Goal: Task Accomplishment & Management: Use online tool/utility

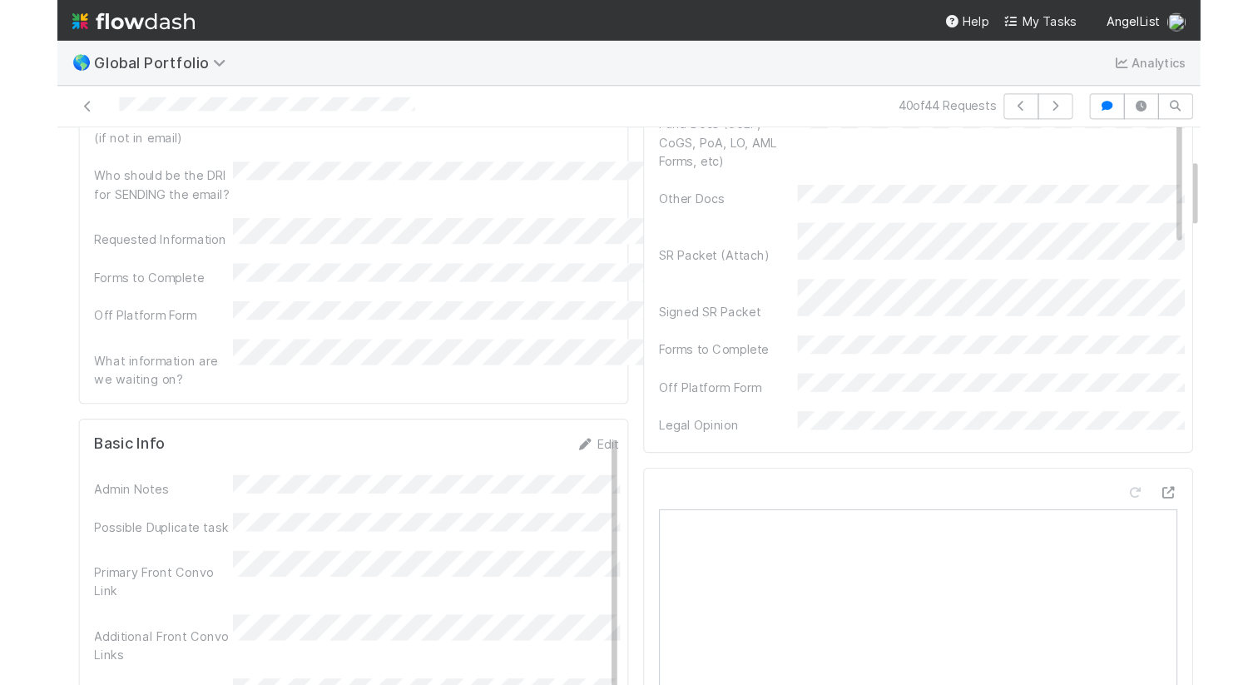
scroll to position [245, 0]
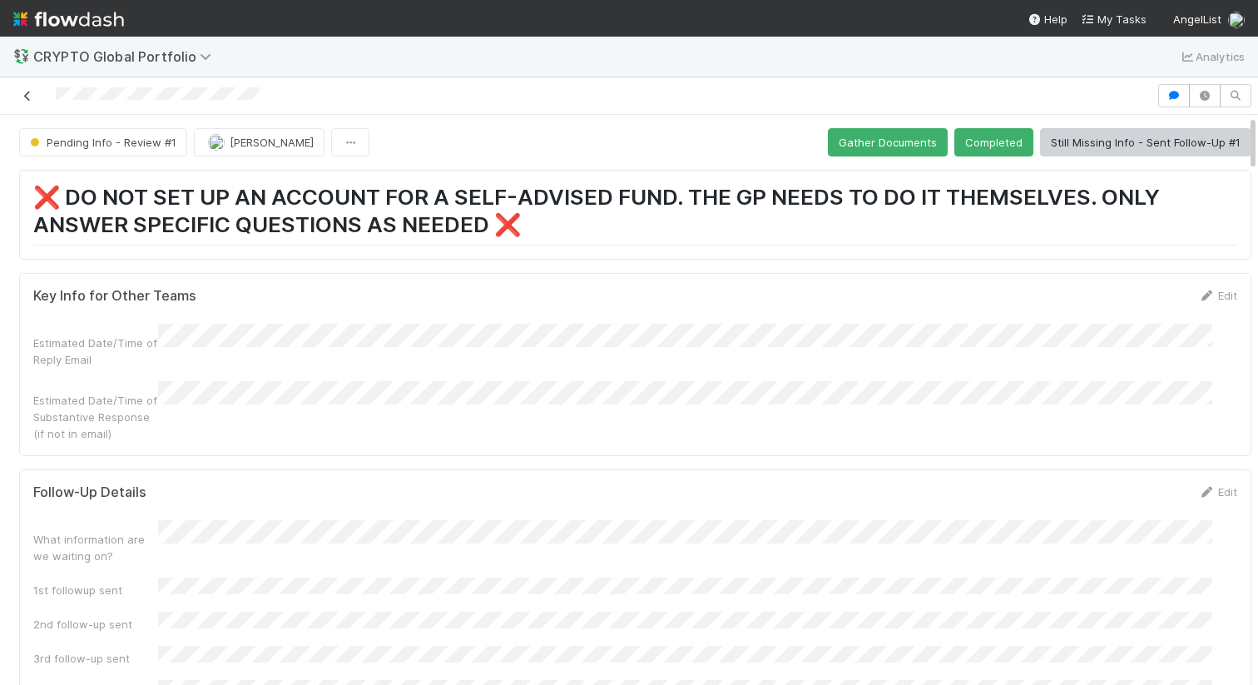
click at [28, 103] on link at bounding box center [27, 95] width 17 height 17
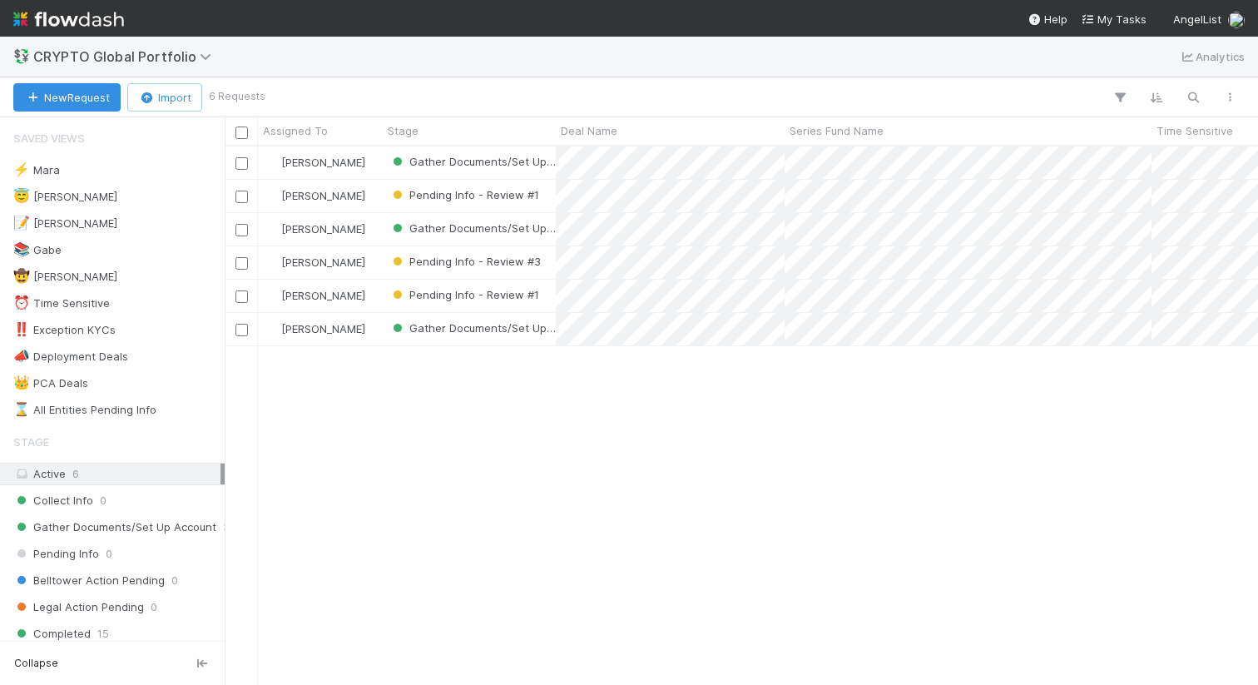
scroll to position [525, 1021]
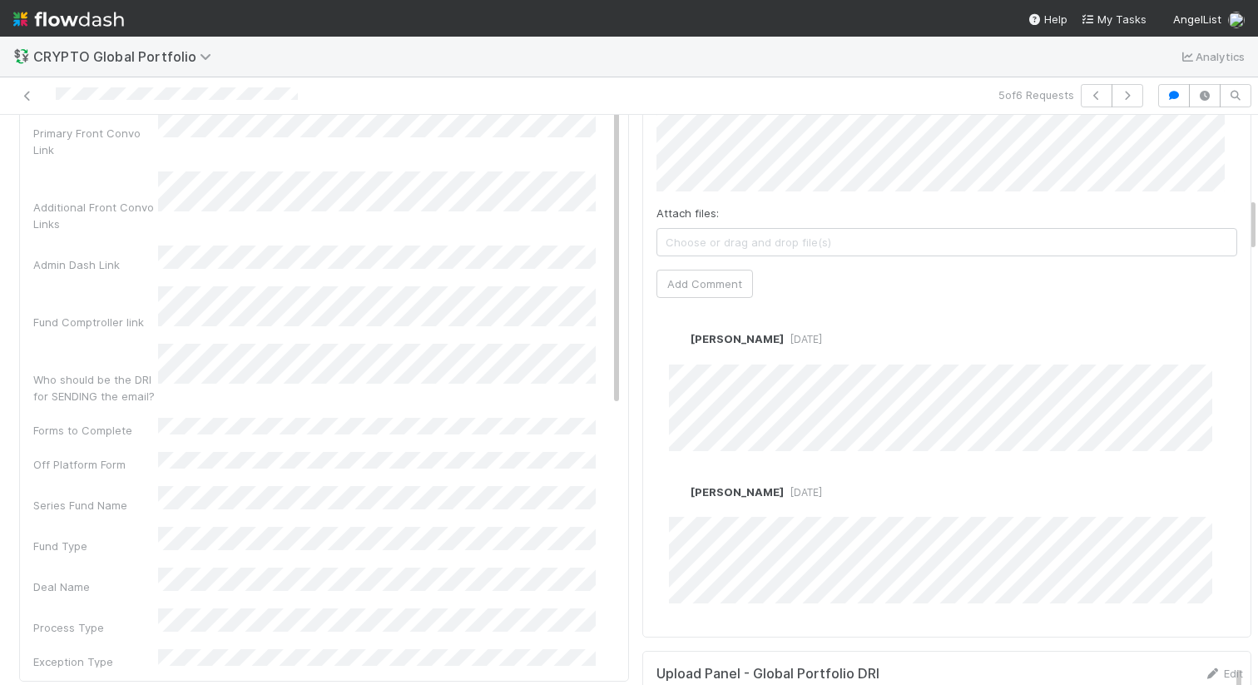
scroll to position [853, 0]
click at [777, 201] on div "Attach files: Choose or drag and drop file(s)" at bounding box center [947, 227] width 582 height 52
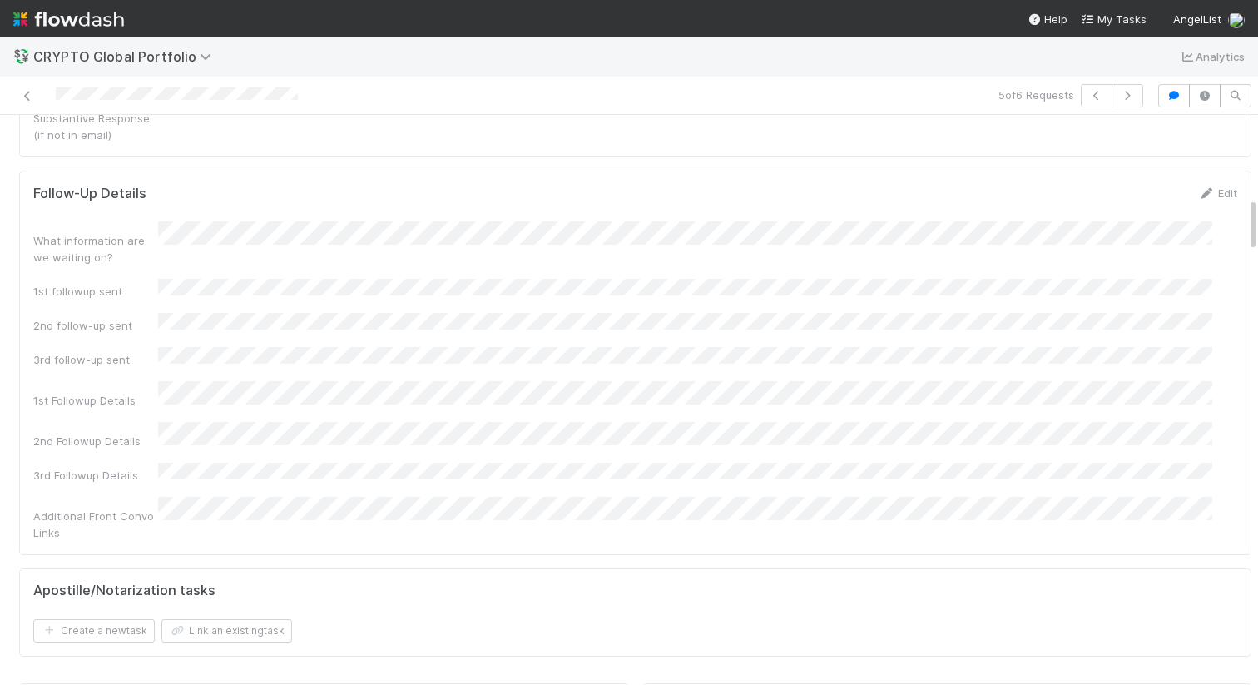
scroll to position [0, 0]
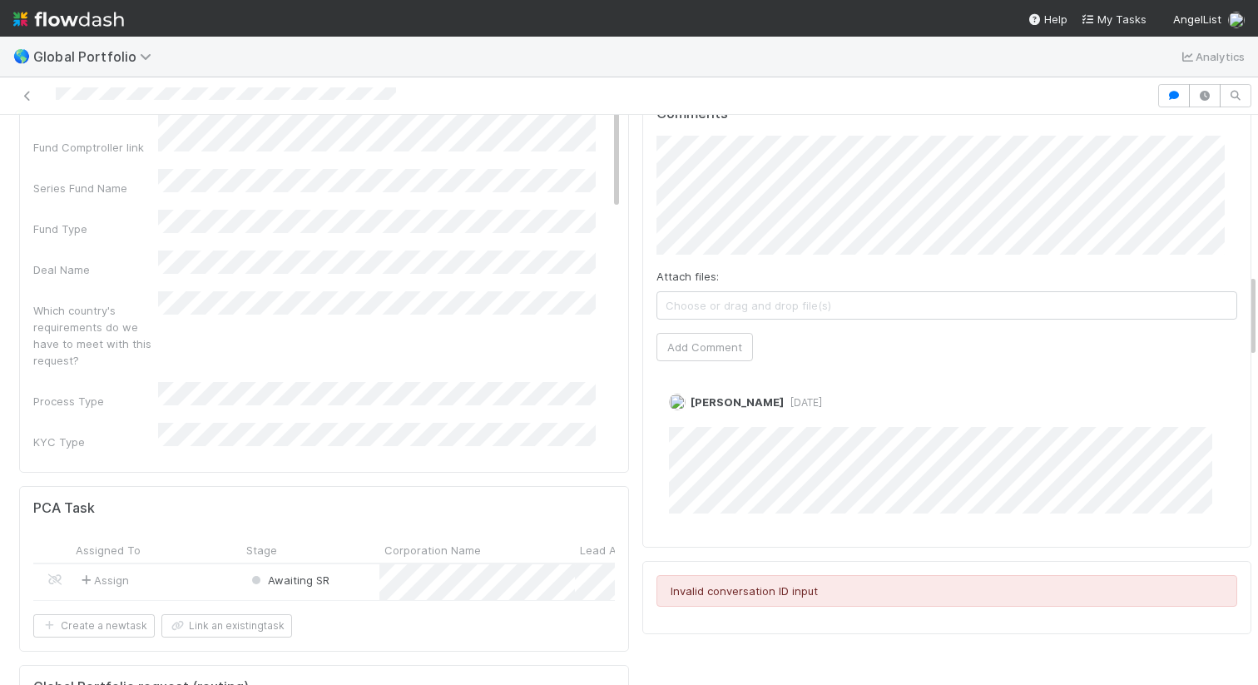
scroll to position [1106, 0]
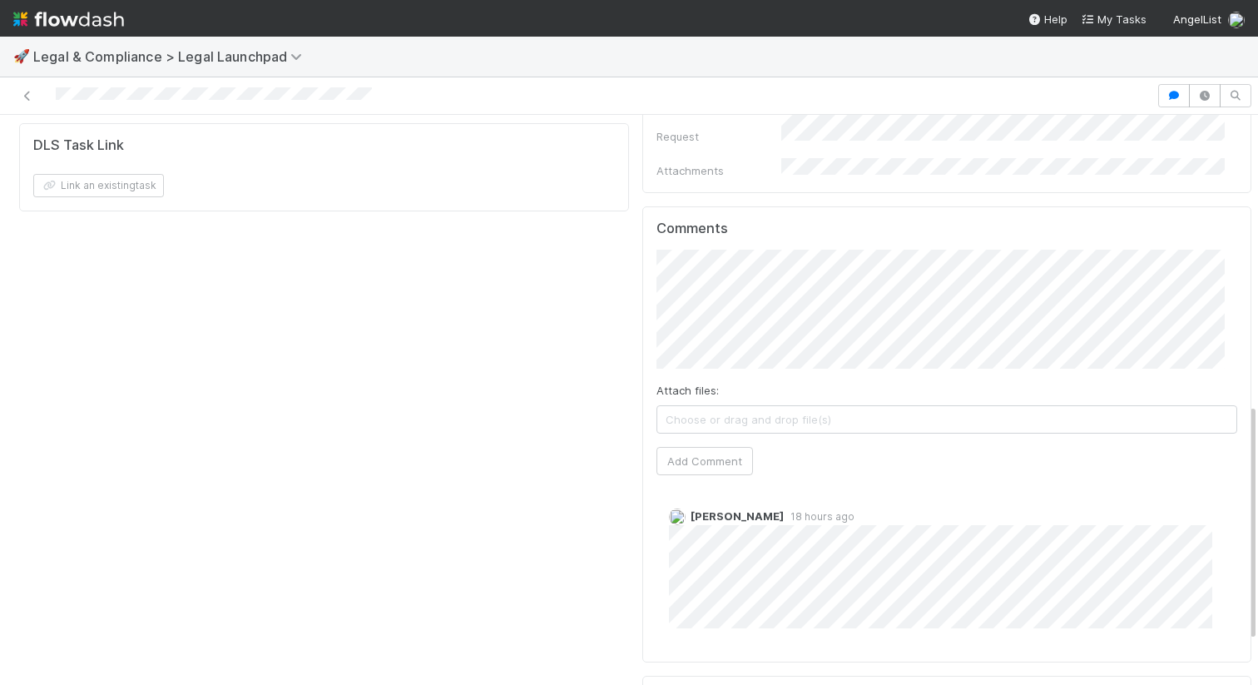
scroll to position [702, 0]
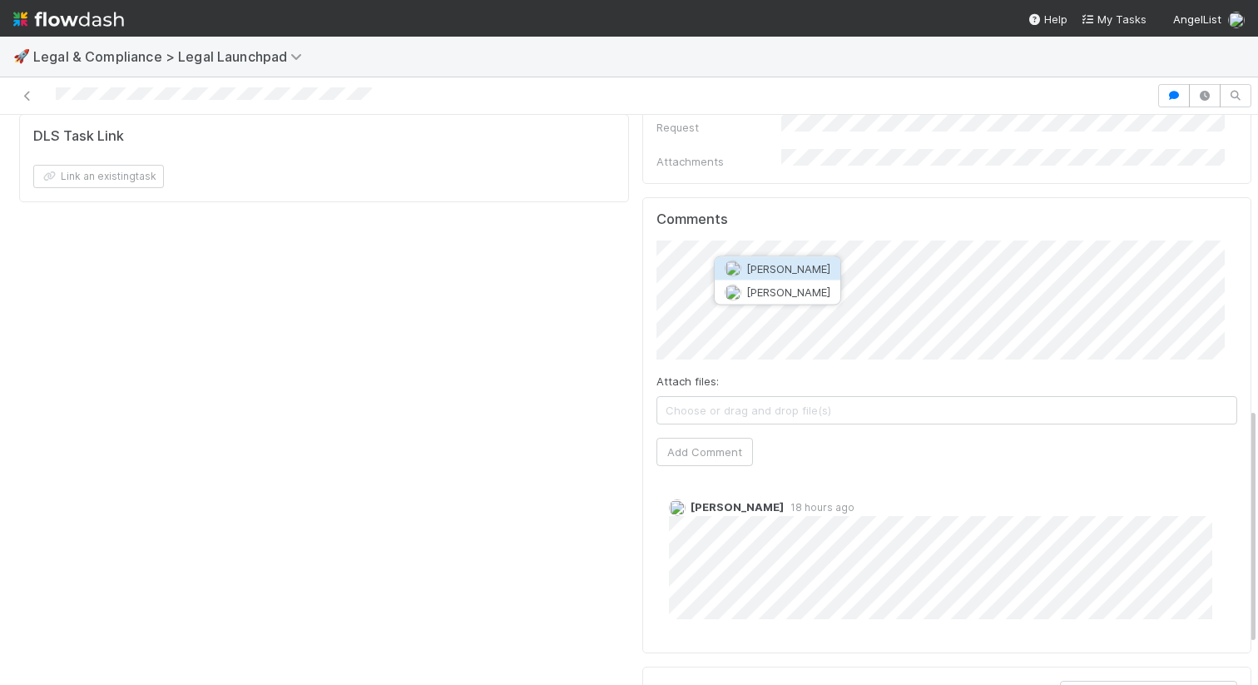
click at [777, 266] on span "[PERSON_NAME]" at bounding box center [788, 268] width 84 height 13
click at [677, 438] on button "Add Comment" at bounding box center [704, 452] width 97 height 28
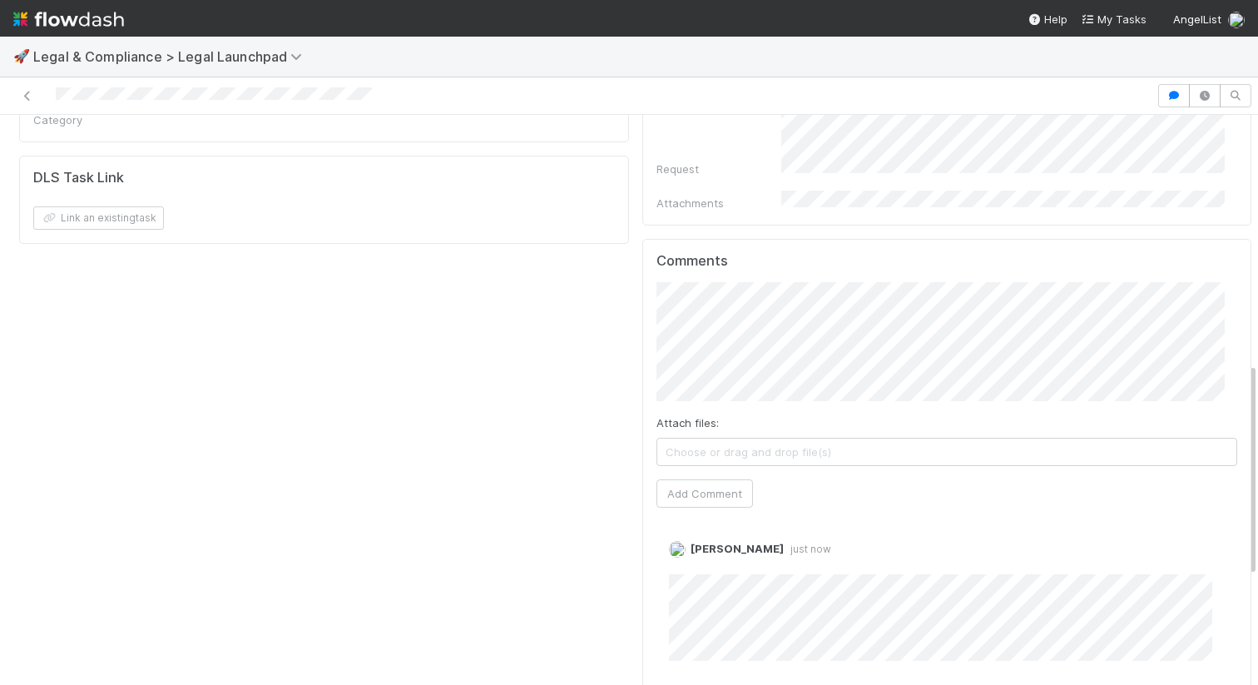
scroll to position [0, 0]
